Goal: Task Accomplishment & Management: Use online tool/utility

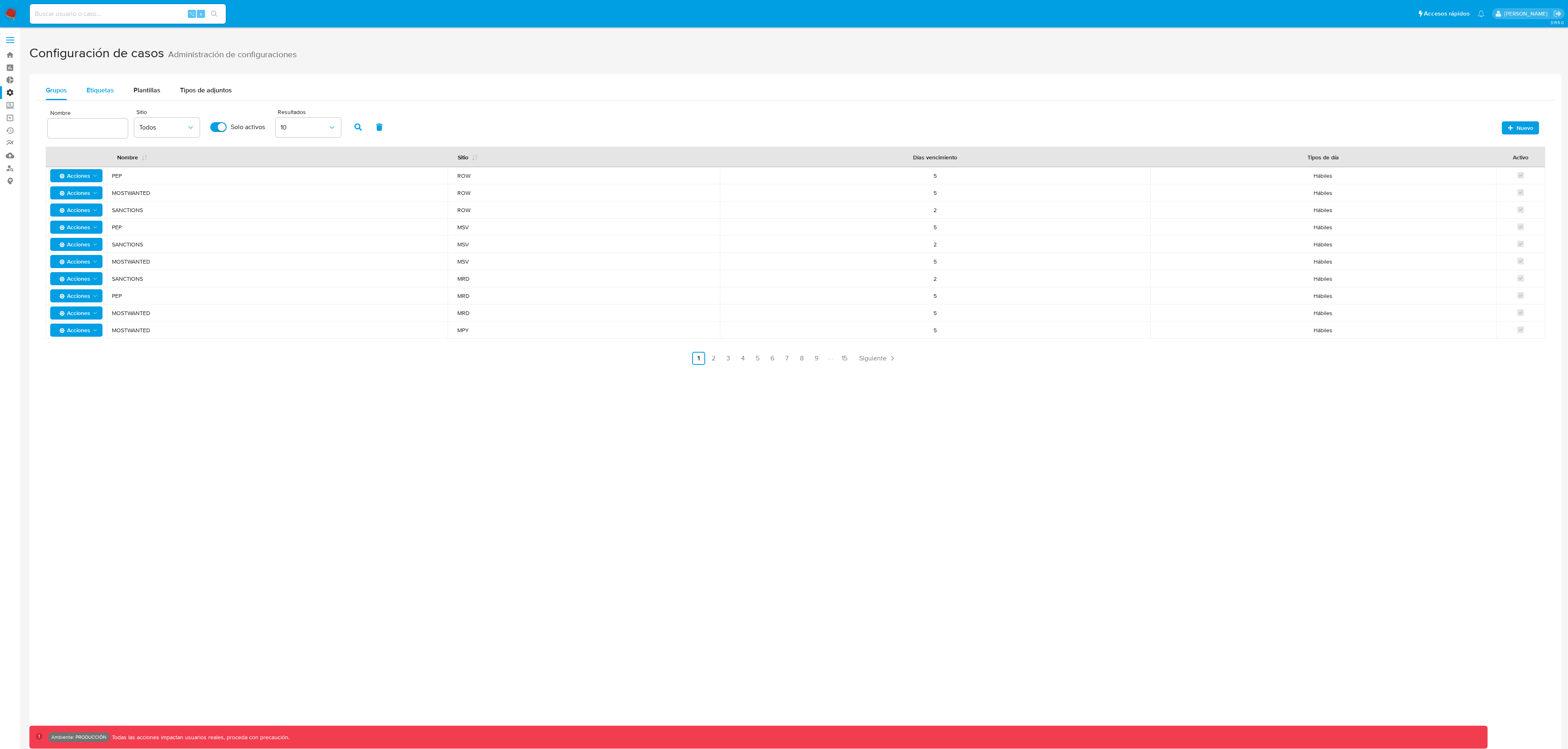
click at [97, 90] on span "Etiquetas" at bounding box center [100, 90] width 27 height 9
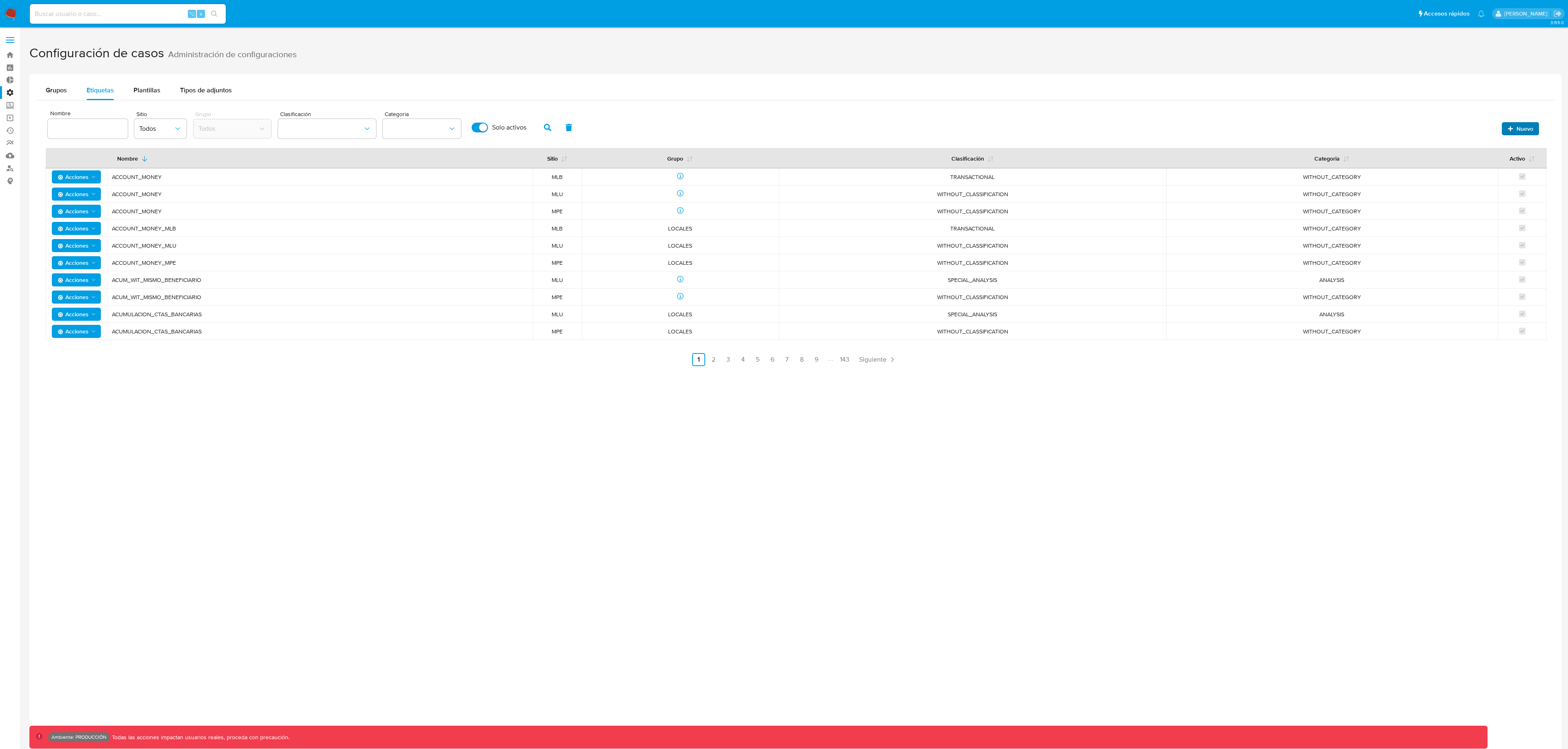
click at [1511, 125] on span "Nuevo" at bounding box center [1521, 128] width 26 height 12
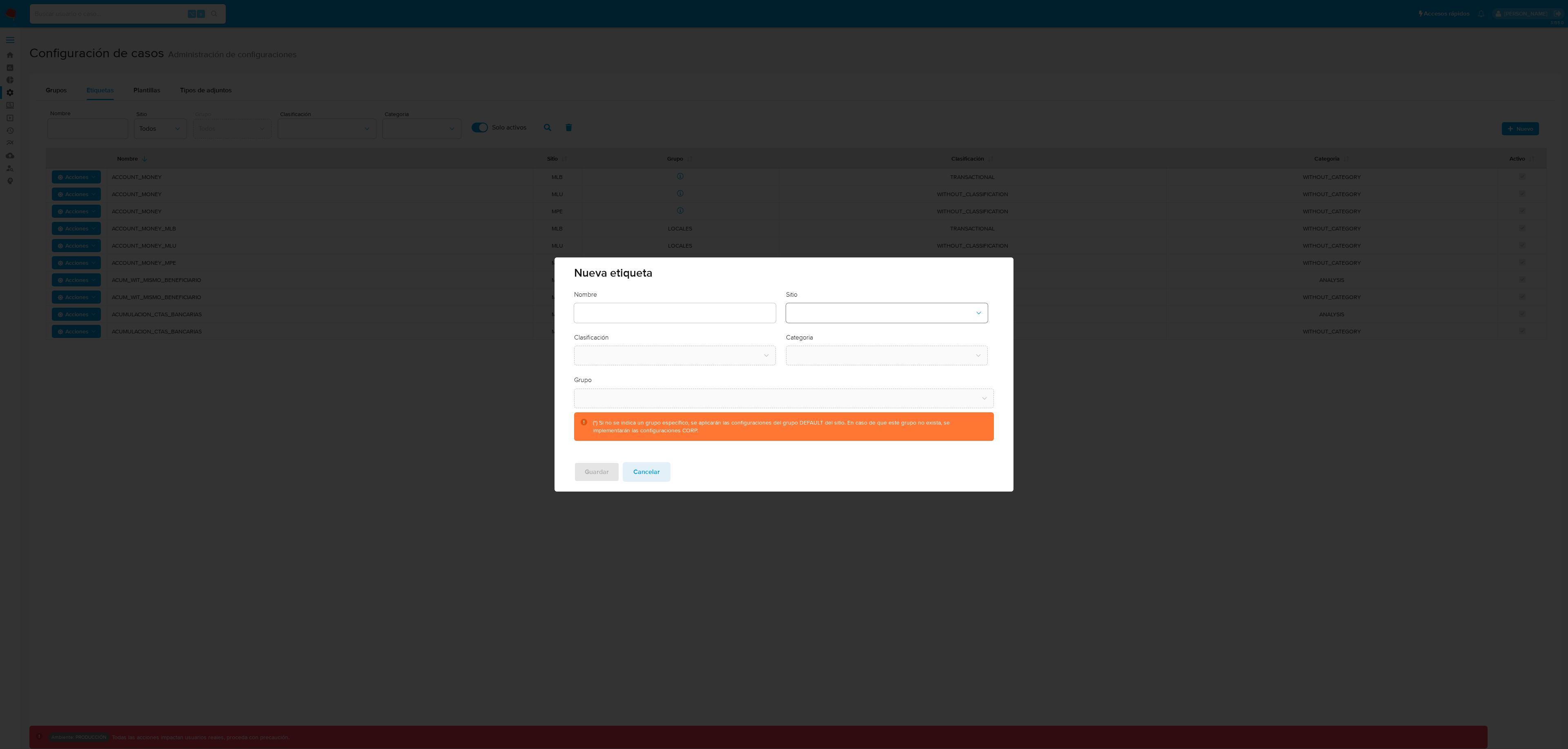
click at [821, 315] on button "site-dropdown" at bounding box center [886, 313] width 201 height 19
click at [817, 352] on div "CBT" at bounding box center [884, 354] width 187 height 19
click at [710, 355] on button "classification-dropdown" at bounding box center [674, 356] width 201 height 19
click at [685, 379] on div "SCREENING" at bounding box center [672, 378] width 187 height 19
click at [805, 360] on button "category-dropdown" at bounding box center [886, 356] width 201 height 19
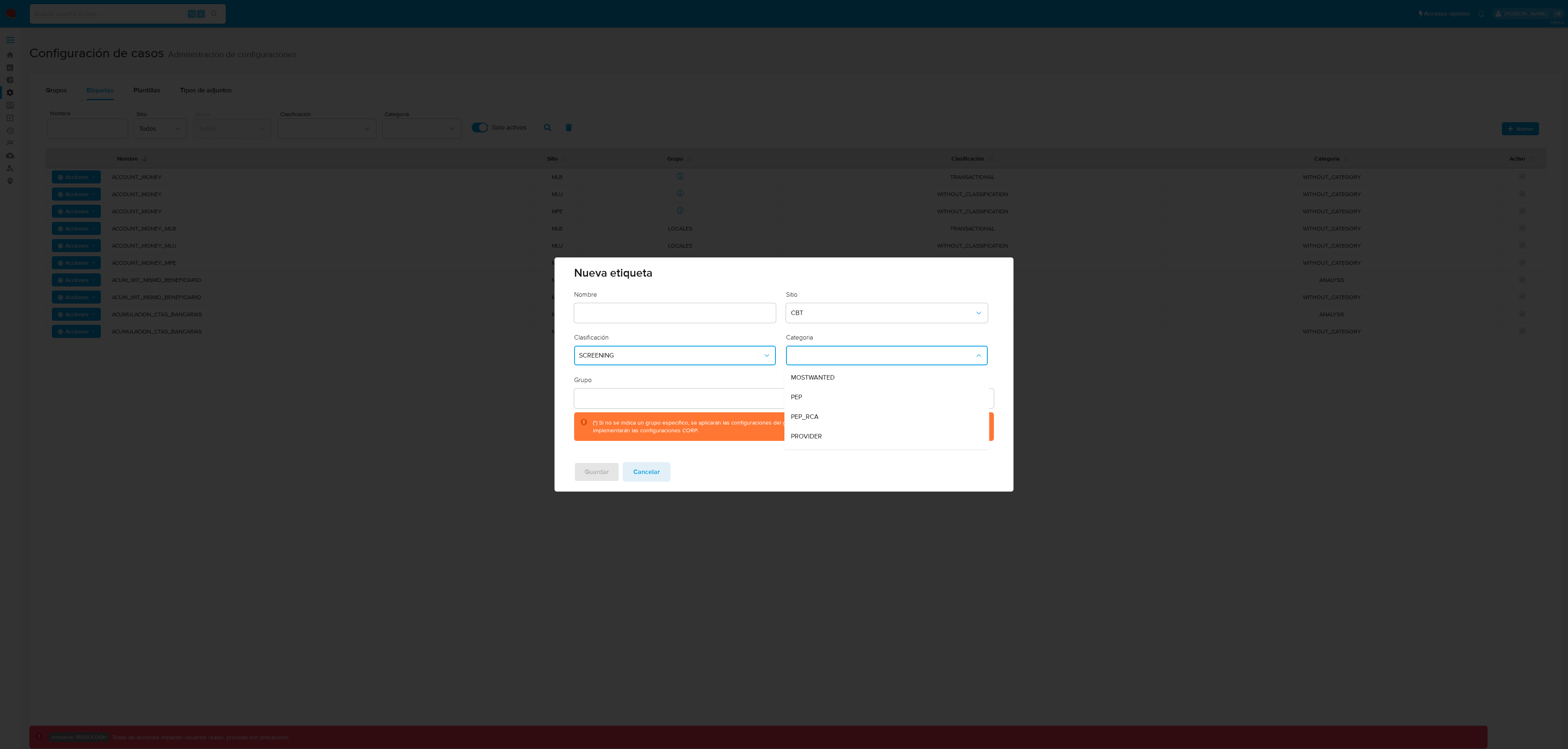
scroll to position [55, 0]
